Goal: Transaction & Acquisition: Purchase product/service

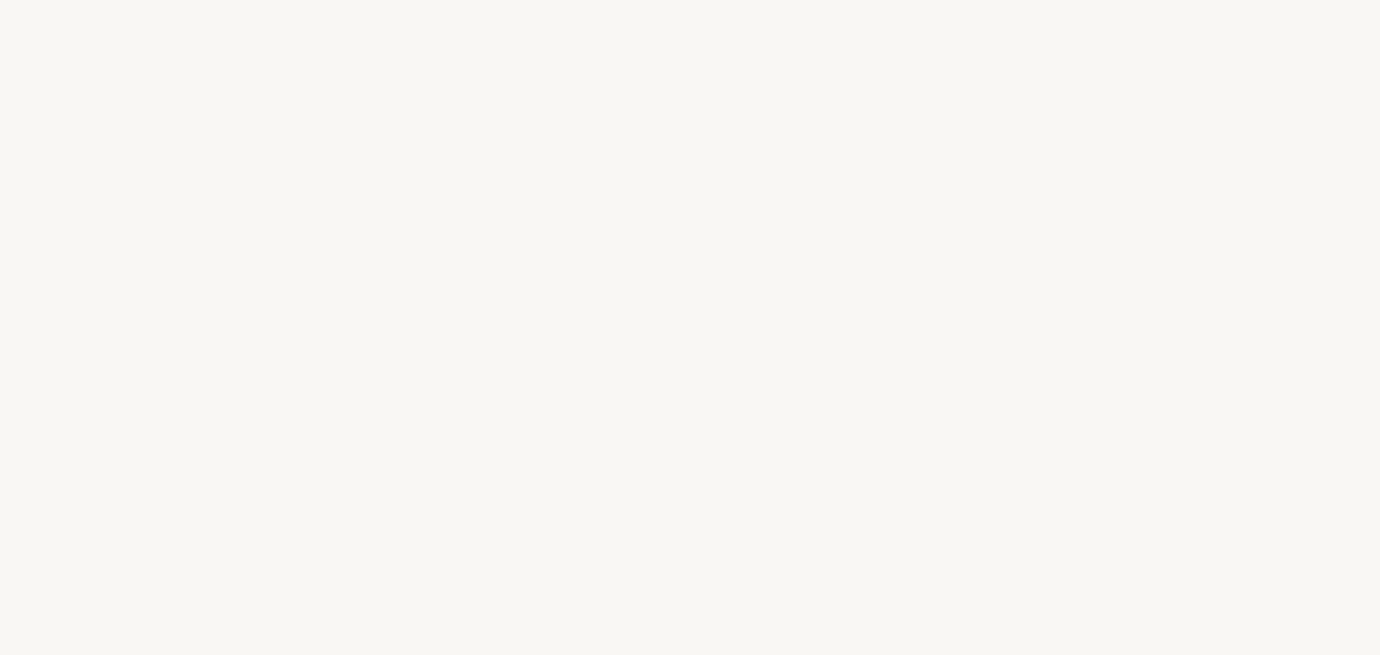
select select "US"
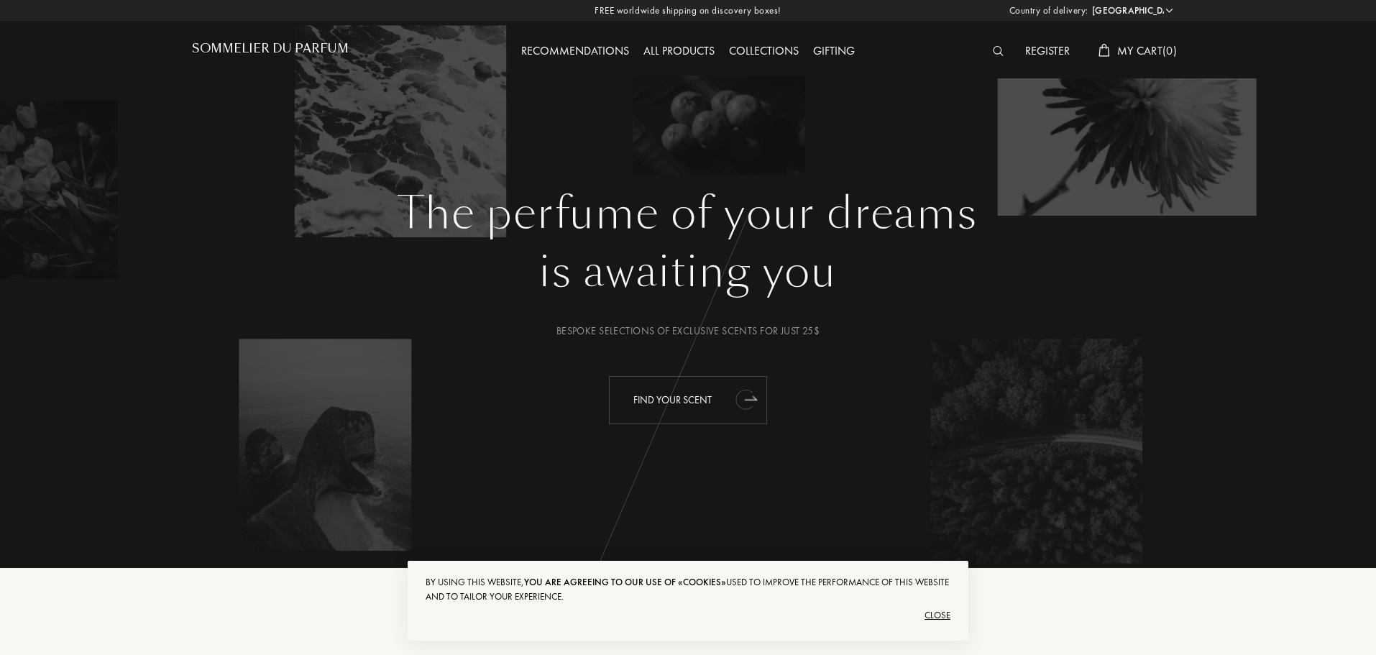
click at [709, 392] on div "Find your scent" at bounding box center [688, 400] width 158 height 48
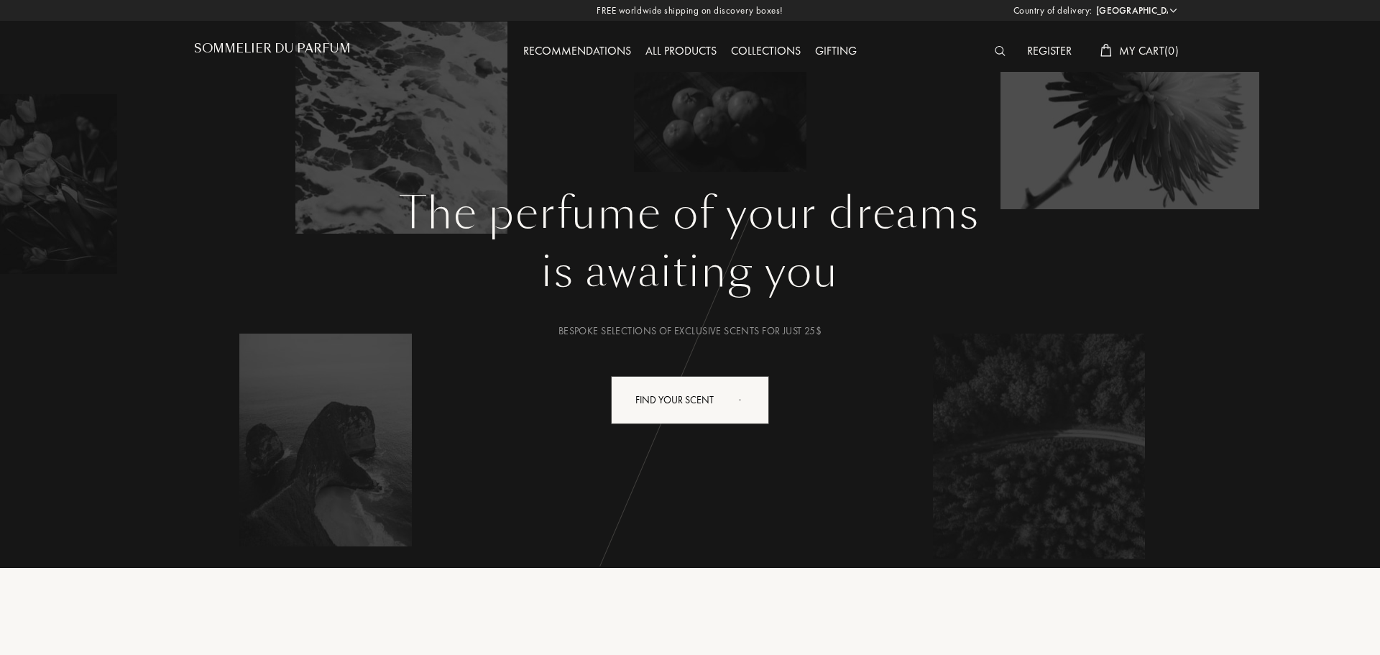
select select "US"
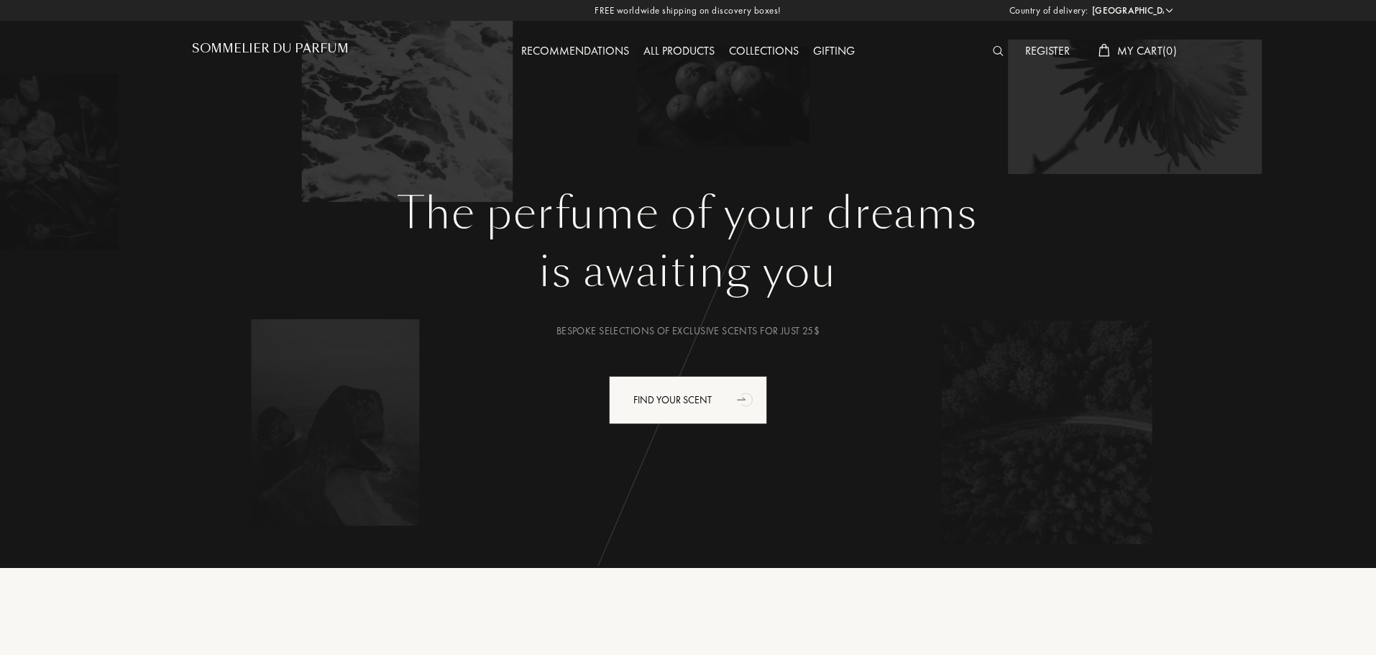
click at [986, 49] on div at bounding box center [1002, 51] width 32 height 19
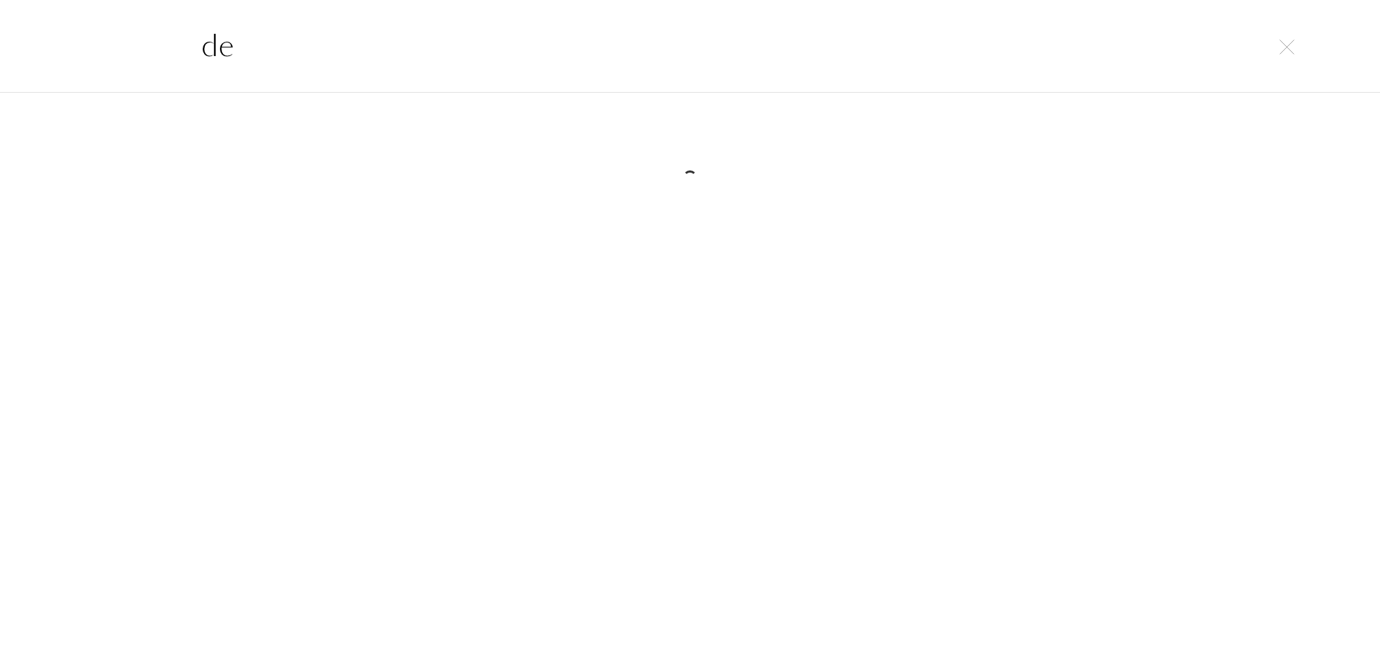
type input "d"
type input "just rock"
